Goal: Entertainment & Leisure: Browse casually

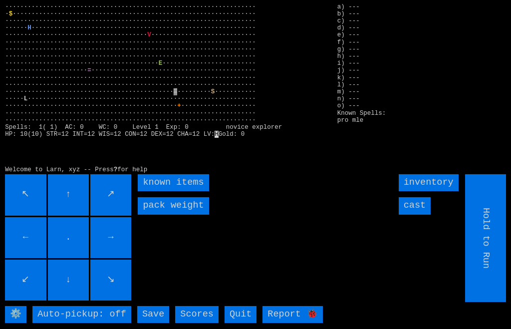
scroll to position [0, 12]
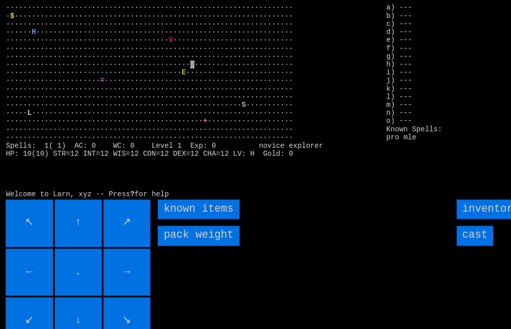
click at [69, 276] on input "↓" at bounding box center [68, 280] width 41 height 41
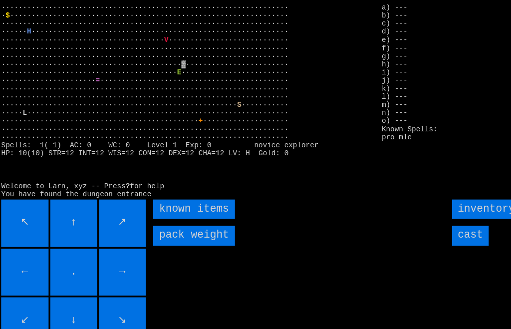
scroll to position [0, 0]
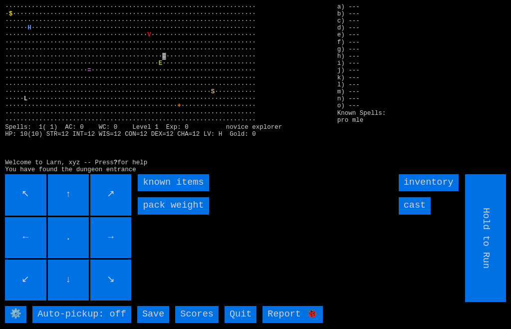
click at [145, 191] on items "known items" at bounding box center [173, 182] width 71 height 17
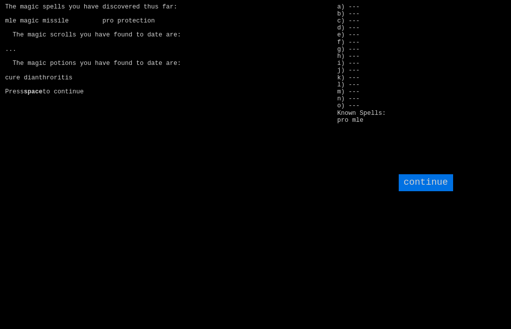
click at [435, 191] on input "continue" at bounding box center [426, 182] width 54 height 17
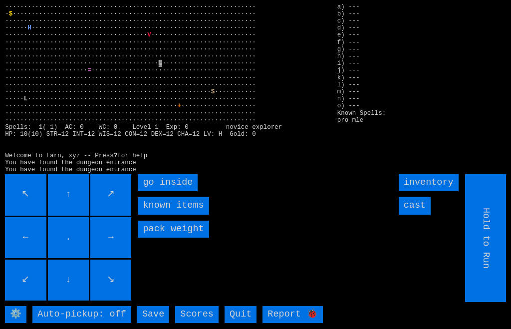
click at [150, 191] on inside "go inside" at bounding box center [168, 182] width 60 height 17
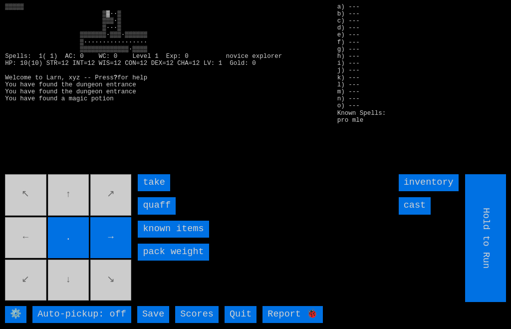
click at [148, 214] on input "quaff" at bounding box center [157, 205] width 38 height 17
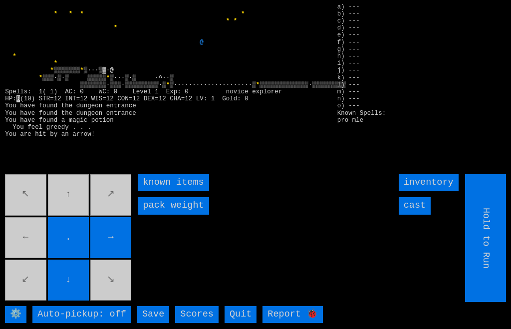
click at [74, 228] on movebuttons "↖ ↑ ↗ ← . → ↙ ↓ ↘" at bounding box center [69, 238] width 128 height 128
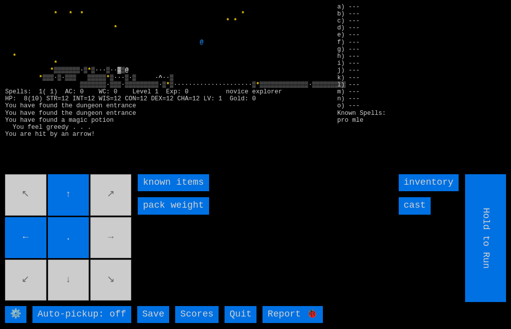
click at [114, 265] on movebuttons "↖ ↑ ↗ ← . → ↙ ↓ ↘" at bounding box center [69, 238] width 128 height 128
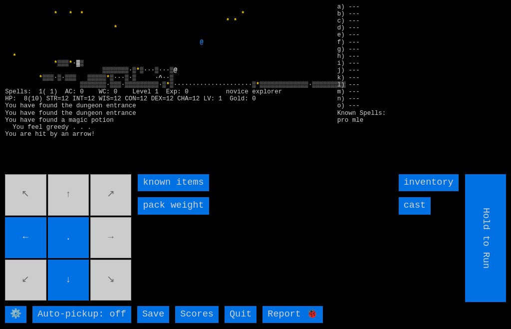
click at [114, 261] on movebuttons "↖ ↑ ↗ ← . → ↙ ↓ ↘" at bounding box center [69, 238] width 128 height 128
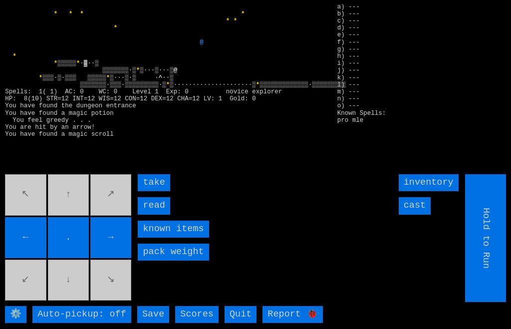
click at [147, 214] on input "read" at bounding box center [154, 205] width 32 height 17
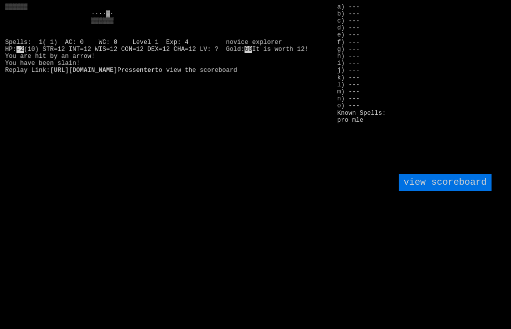
click at [116, 266] on larngrid "-2 (10) STR=12 INT=12 WIS=12 CON=12 DEX=12 CHA=12 LV: ? Gold: 60 It is worth 12…" at bounding box center [255, 164] width 511 height 329
click at [110, 265] on larngrid "-2 (10) STR=12 INT=12 WIS=12 CON=12 DEX=12 CHA=12 LV: ? Gold: 60 It is worth 12…" at bounding box center [255, 164] width 511 height 329
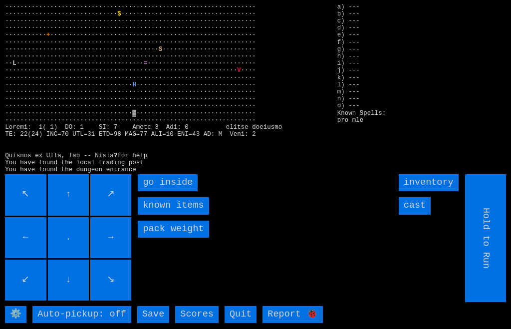
click at [145, 191] on inside "go inside" at bounding box center [168, 182] width 60 height 17
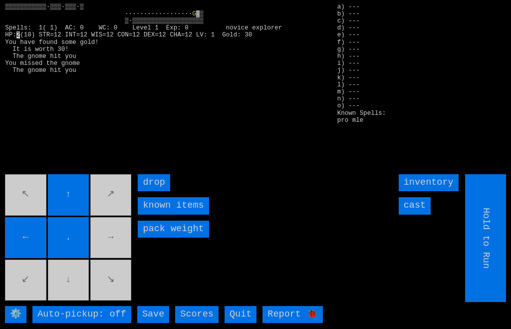
click at [419, 214] on input "cast" at bounding box center [415, 205] width 32 height 17
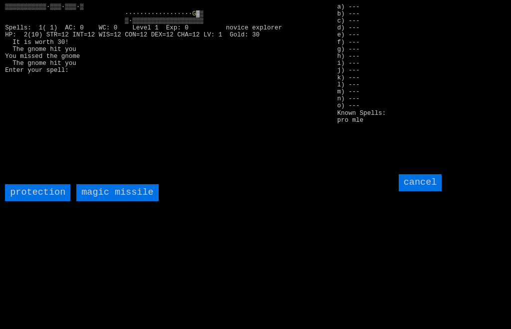
click at [97, 201] on missile "magic missile" at bounding box center [117, 192] width 82 height 17
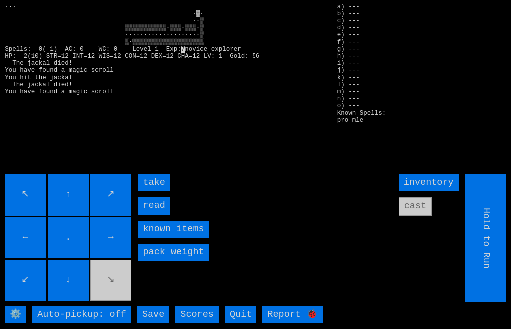
click at [146, 214] on input "read" at bounding box center [154, 205] width 32 height 17
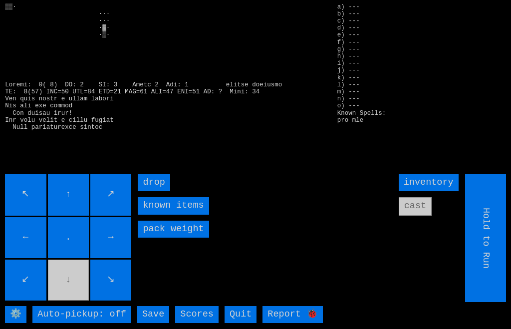
click at [71, 298] on movebuttons "↖ ↑ ↗ ← . → ↙ ↓ ↘" at bounding box center [69, 238] width 128 height 128
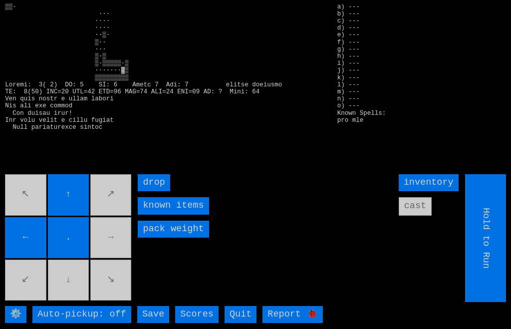
click at [112, 268] on movebuttons "↖ ↑ ↗ ← . → ↙ ↓ ↘" at bounding box center [69, 238] width 128 height 128
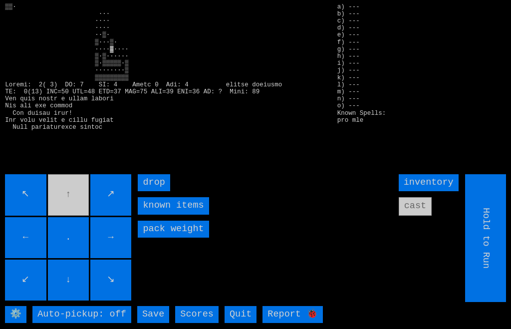
click at [73, 211] on movebuttons "↖ ↑ ↗ ← . → ↙ ↓ ↘" at bounding box center [69, 238] width 128 height 128
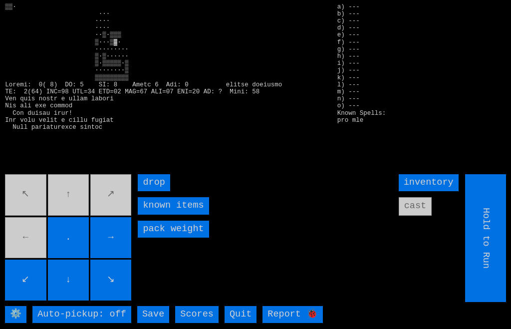
click at [84, 207] on movebuttons "↖ ↑ ↗ ← . → ↙ ↓ ↘" at bounding box center [69, 238] width 128 height 128
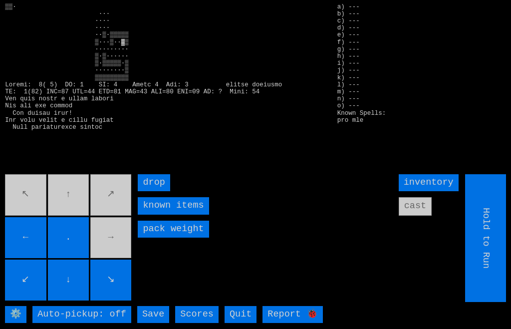
click at [120, 251] on movebuttons "↖ ↑ ↗ ← . → ↙ ↓ ↘" at bounding box center [69, 238] width 128 height 128
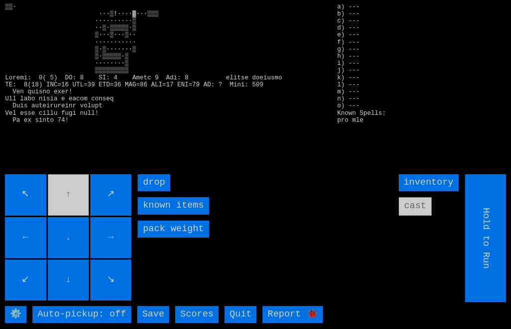
click at [74, 212] on movebuttons "↖ ↑ ↗ ← . → ↙ ↓ ↘" at bounding box center [69, 238] width 128 height 128
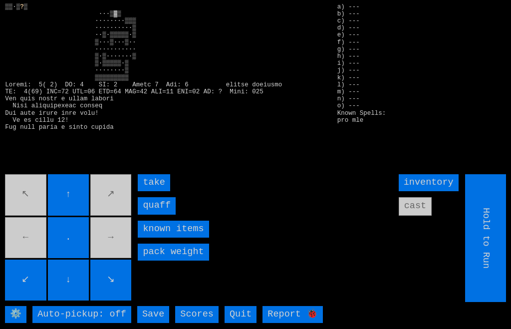
click at [148, 214] on input "quaff" at bounding box center [157, 205] width 38 height 17
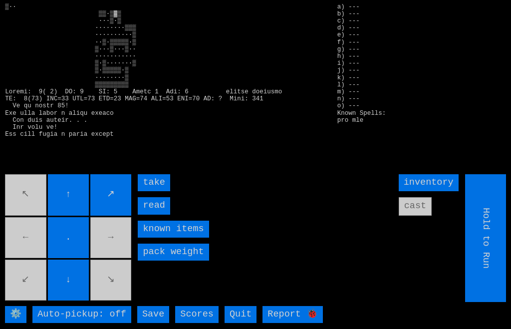
click at [148, 214] on input "read" at bounding box center [154, 205] width 32 height 17
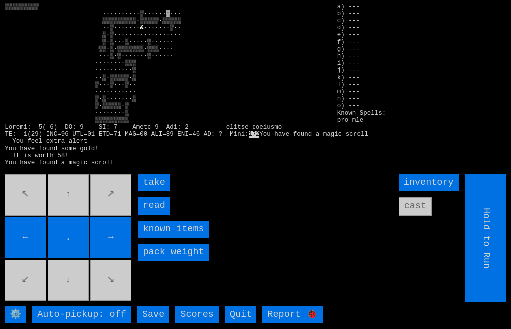
click at [148, 214] on input "read" at bounding box center [154, 205] width 32 height 17
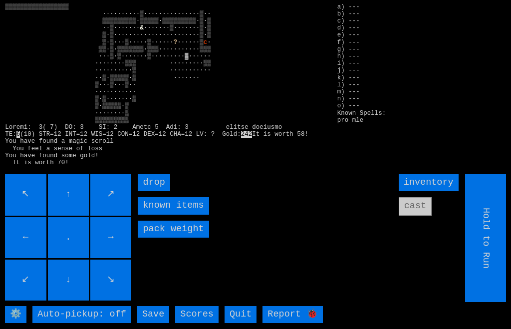
click at [44, 215] on input "↖" at bounding box center [25, 194] width 41 height 41
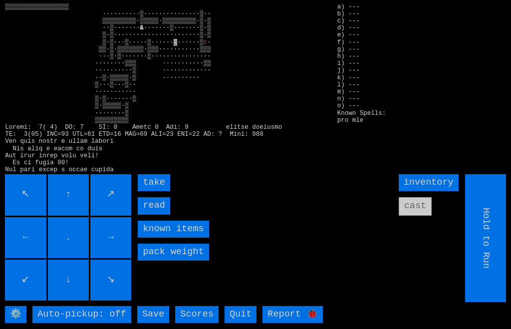
click at [149, 214] on input "read" at bounding box center [154, 205] width 32 height 17
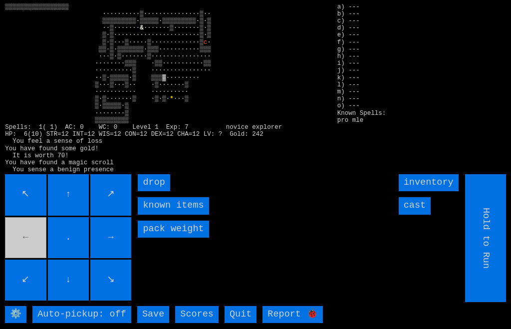
click at [32, 253] on movebuttons "↖ ↑ ↗ ← . → ↙ ↓ ↘" at bounding box center [69, 238] width 128 height 128
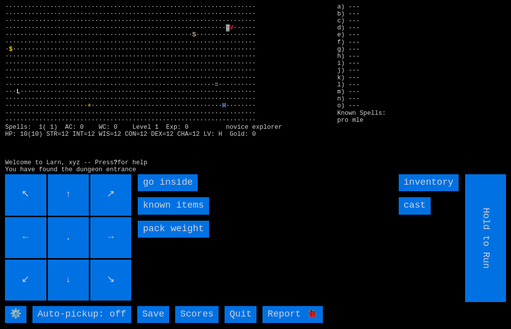
click at [149, 191] on inside "go inside" at bounding box center [168, 182] width 60 height 17
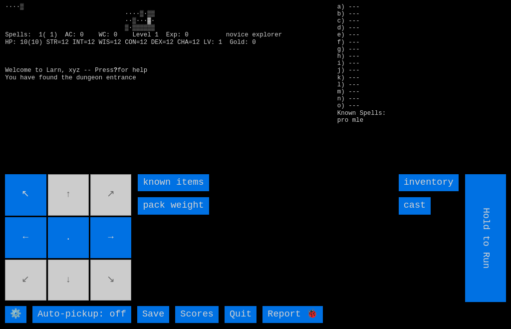
click at [79, 205] on movebuttons "↖ ↑ ↗ ← . → ↙ ↓ ↘" at bounding box center [69, 238] width 128 height 128
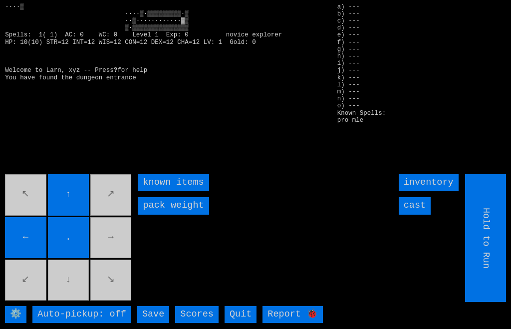
click at [114, 254] on movebuttons "↖ ↑ ↗ ← . → ↙ ↓ ↘" at bounding box center [69, 238] width 128 height 128
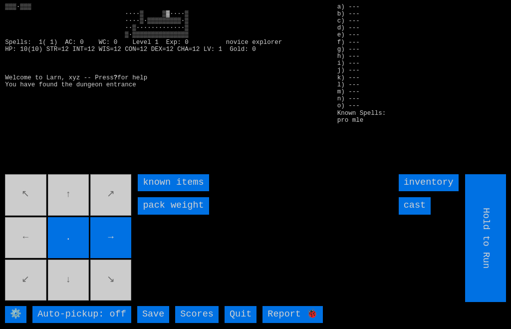
click at [31, 243] on movebuttons "↖ ↑ ↗ ← . → ↙ ↓ ↘" at bounding box center [69, 238] width 128 height 128
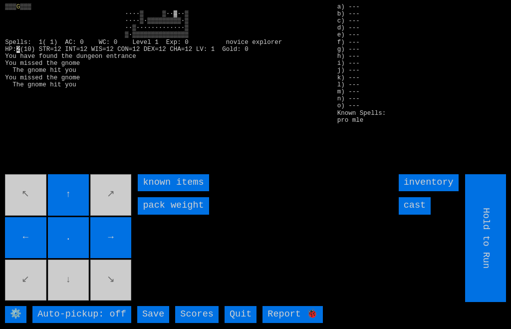
click at [414, 214] on input "cast" at bounding box center [415, 205] width 32 height 17
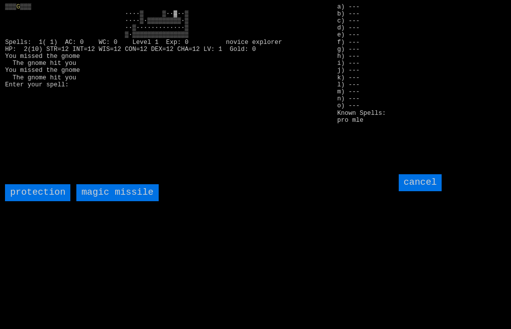
click at [94, 201] on missile "magic missile" at bounding box center [117, 192] width 82 height 17
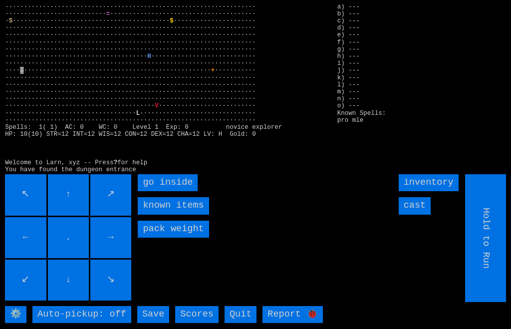
click at [148, 191] on inside "go inside" at bounding box center [168, 182] width 60 height 17
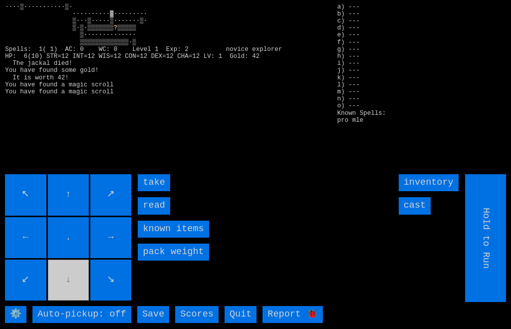
click at [150, 214] on input "read" at bounding box center [154, 205] width 32 height 17
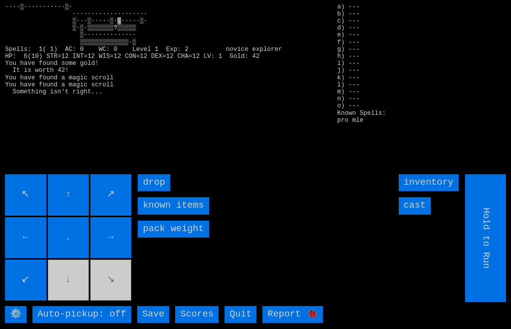
click at [73, 302] on movebuttons "↖ ↑ ↗ ← . → ↙ ↓ ↘" at bounding box center [69, 238] width 128 height 128
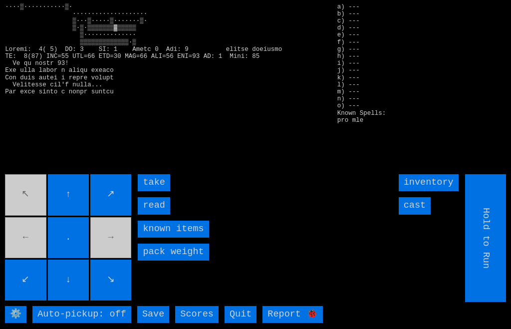
click at [151, 214] on input "read" at bounding box center [154, 205] width 32 height 17
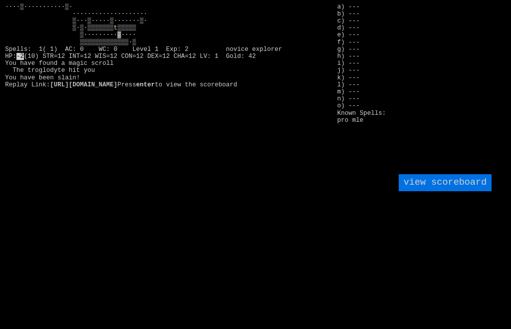
click at [110, 258] on larngrid "t ▒▒▒▒▒ ▒·········▓···· ▒▒▒▒▒▒▒▒▒▒▒▒▒·▒ Spells: 1( 1) AC: 0 WC: 0 Level 1 Exp: …" at bounding box center [255, 164] width 511 height 329
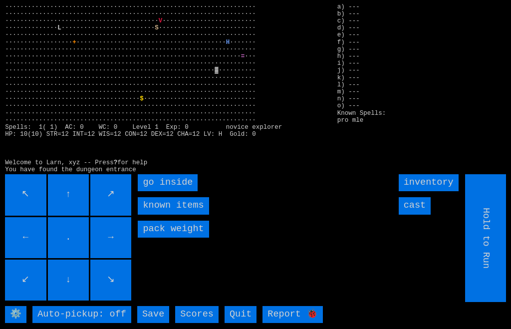
click at [154, 191] on inside "go inside" at bounding box center [168, 182] width 60 height 17
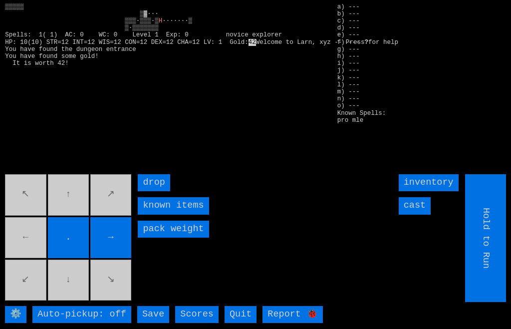
click at [20, 261] on movebuttons "↖ ↑ ↗ ← . → ↙ ↓ ↘" at bounding box center [69, 238] width 128 height 128
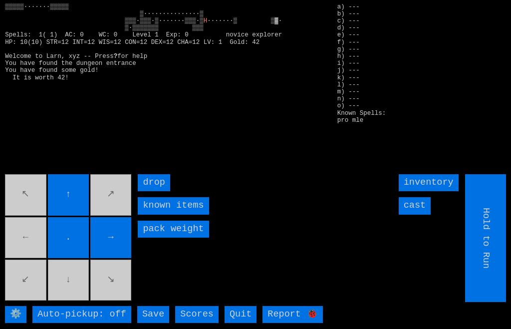
click at [107, 258] on input "→" at bounding box center [110, 237] width 41 height 41
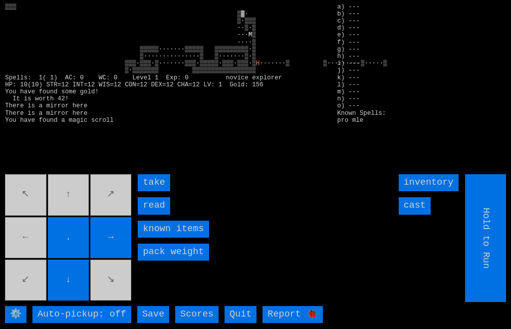
click at [145, 214] on input "read" at bounding box center [154, 205] width 32 height 17
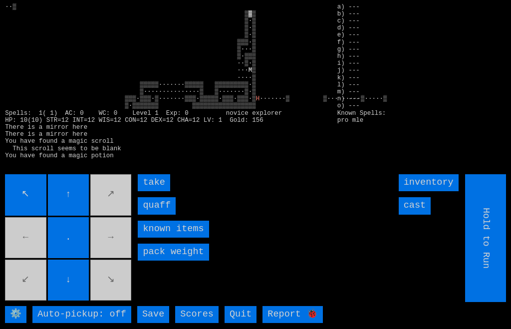
click at [144, 214] on input "quaff" at bounding box center [157, 205] width 38 height 17
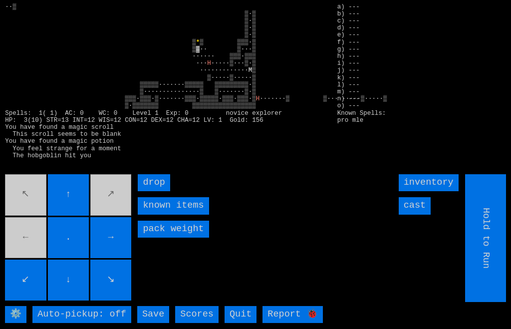
click at [43, 222] on movebuttons "↖ ↑ ↗ ← . → ↙ ↓ ↘" at bounding box center [69, 238] width 128 height 128
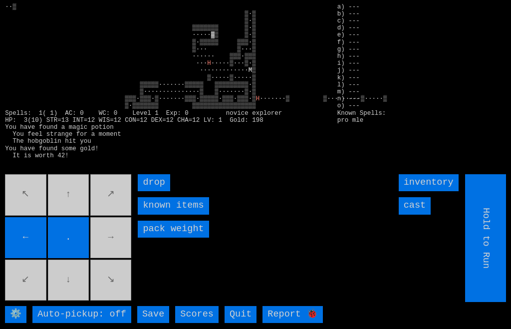
click at [117, 258] on movebuttons "↖ ↑ ↗ ← . → ↙ ↓ ↘" at bounding box center [69, 238] width 128 height 128
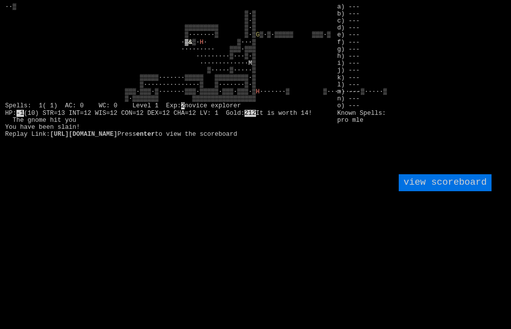
click at [66, 302] on larngrid "··▒ ▒·▒ ▒·▒ ▒▒▒▒▒▒▒▒▒ ▒·▒ ▒·······▒ ▒·▒ G ▒·▒·▒▒▒▒▒ ▒▒▒·▒ ·▓ & ▒· H M H ·······…" at bounding box center [255, 164] width 511 height 329
